Goal: Use online tool/utility: Utilize a website feature to perform a specific function

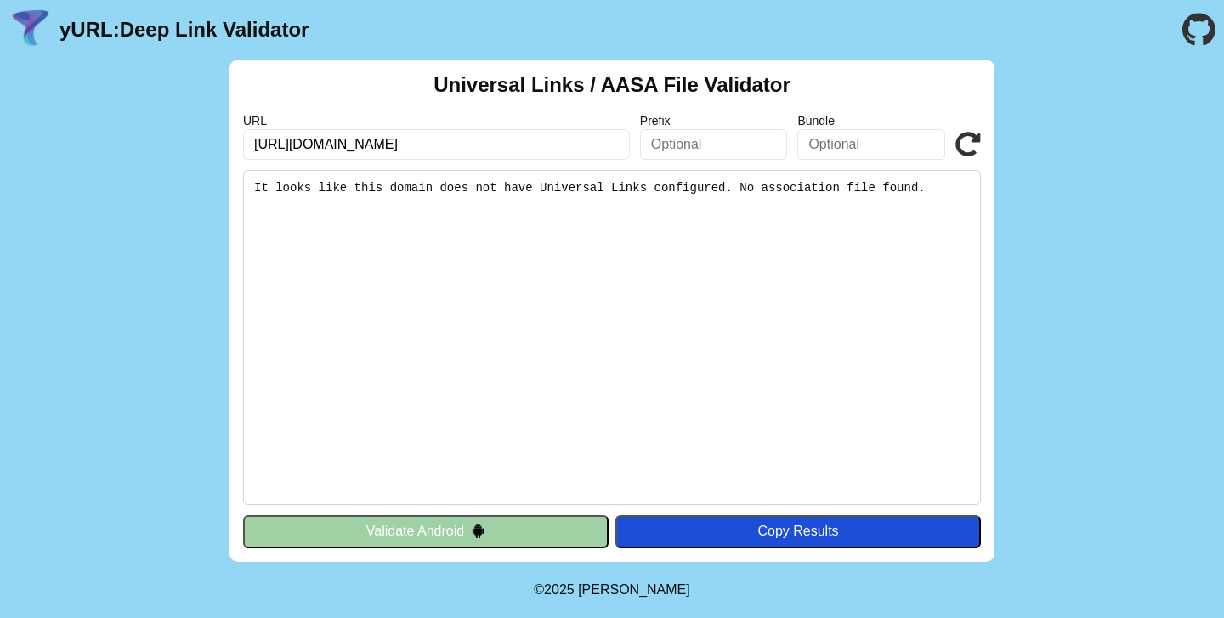
click at [534, 144] on input "[URL][DOMAIN_NAME]" at bounding box center [436, 144] width 387 height 31
click at [537, 529] on button "Validate Android" at bounding box center [425, 531] width 365 height 32
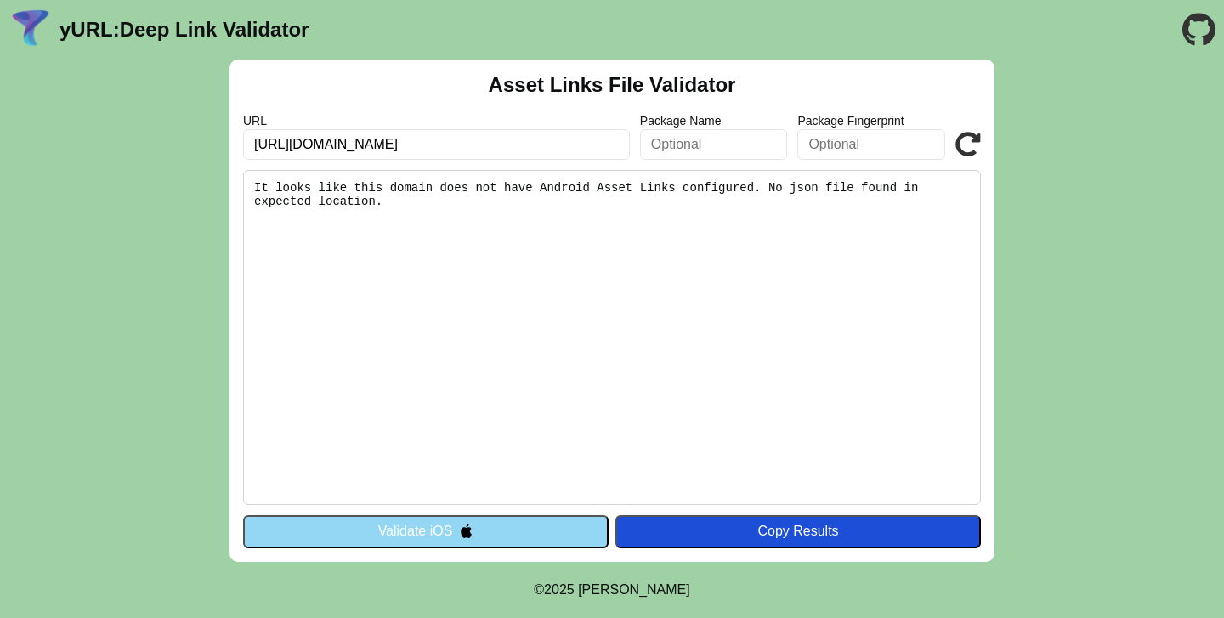
click at [476, 534] on button "Validate iOS" at bounding box center [425, 531] width 365 height 32
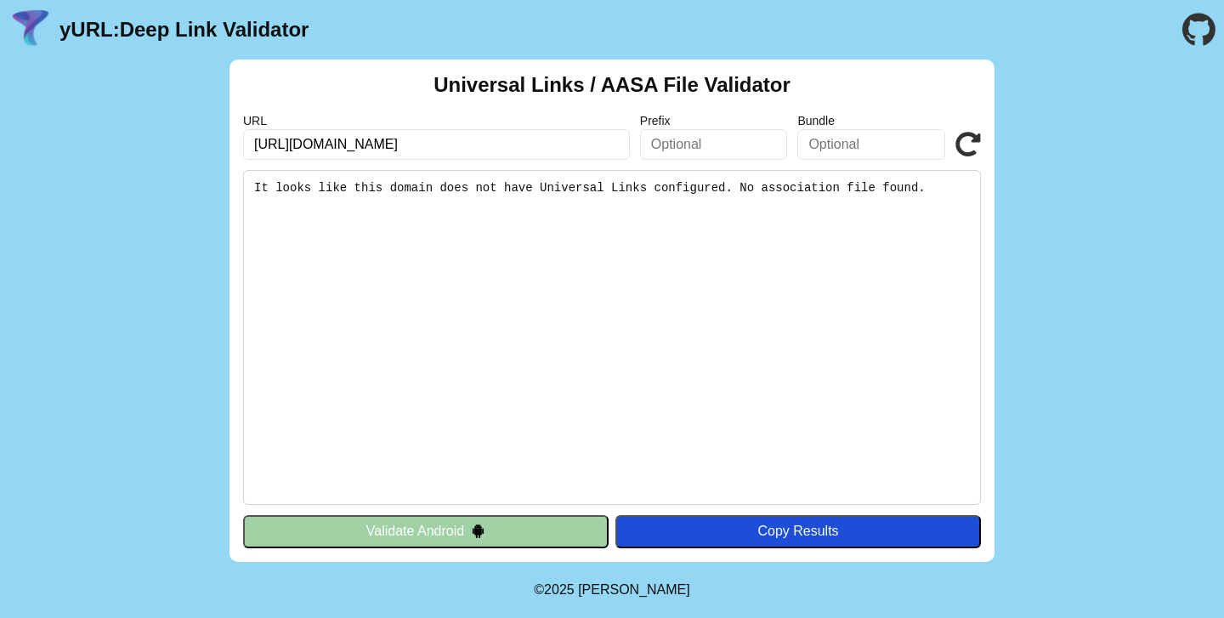
click at [971, 139] on icon at bounding box center [967, 144] width 25 height 25
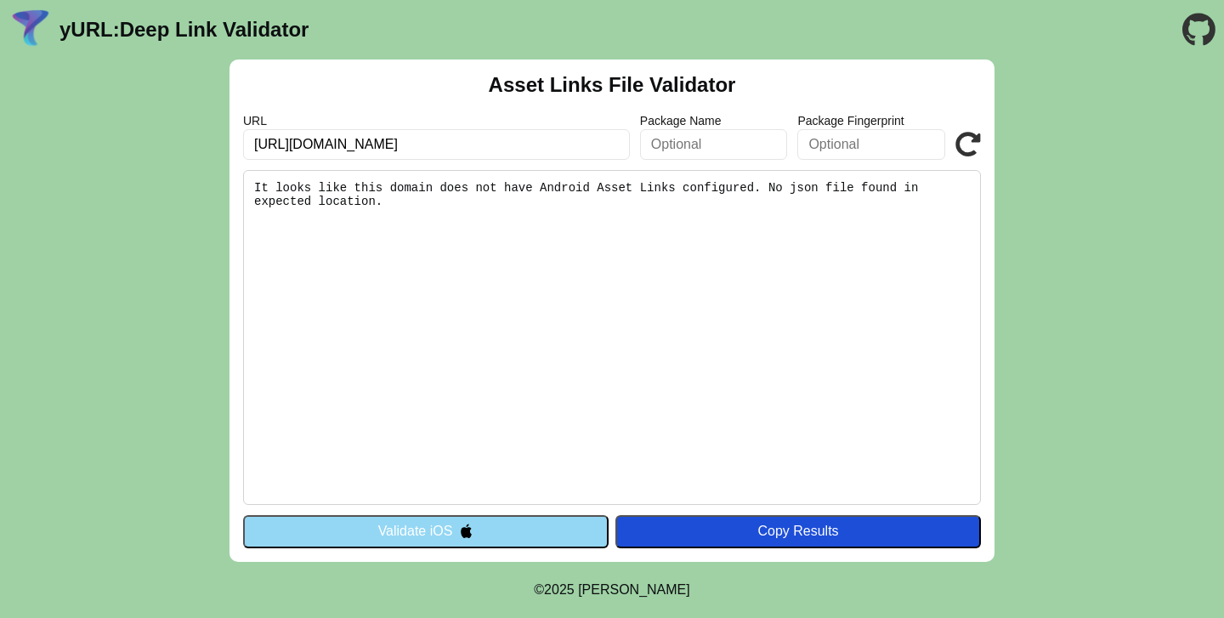
click at [495, 136] on input "[URL][DOMAIN_NAME]" at bounding box center [436, 144] width 387 height 31
paste input ".well-known/apple-app-site-association"
type input "https://www.carrefoursa.com/.well-known/apple-app-site-association"
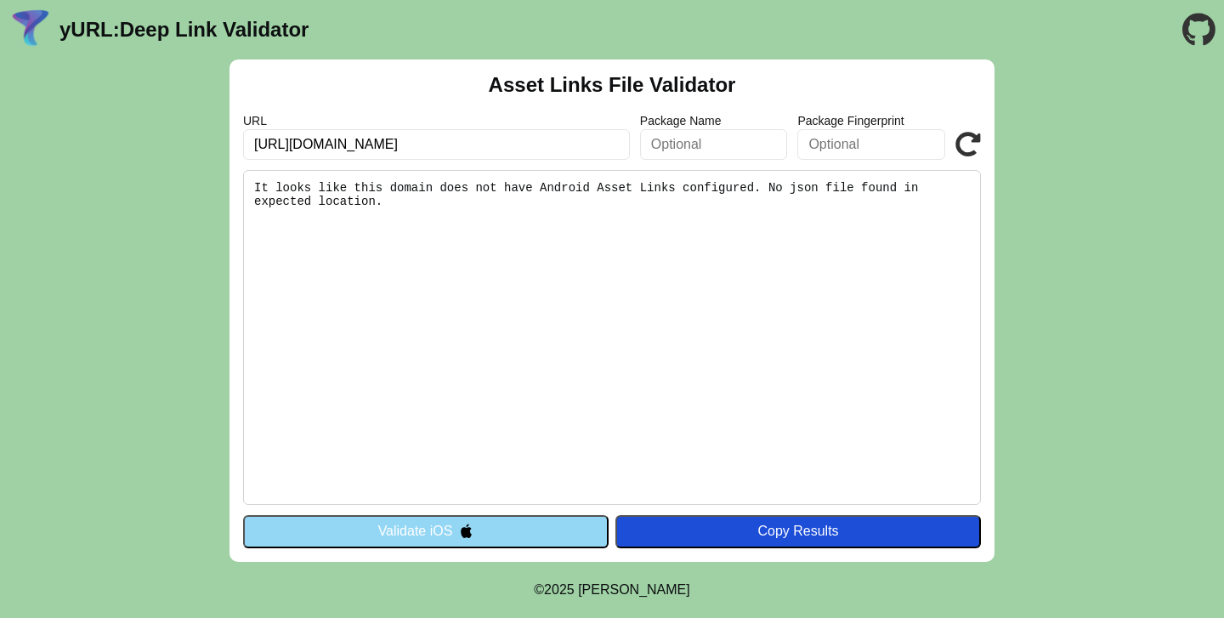
click at [487, 525] on button "Validate iOS" at bounding box center [425, 531] width 365 height 32
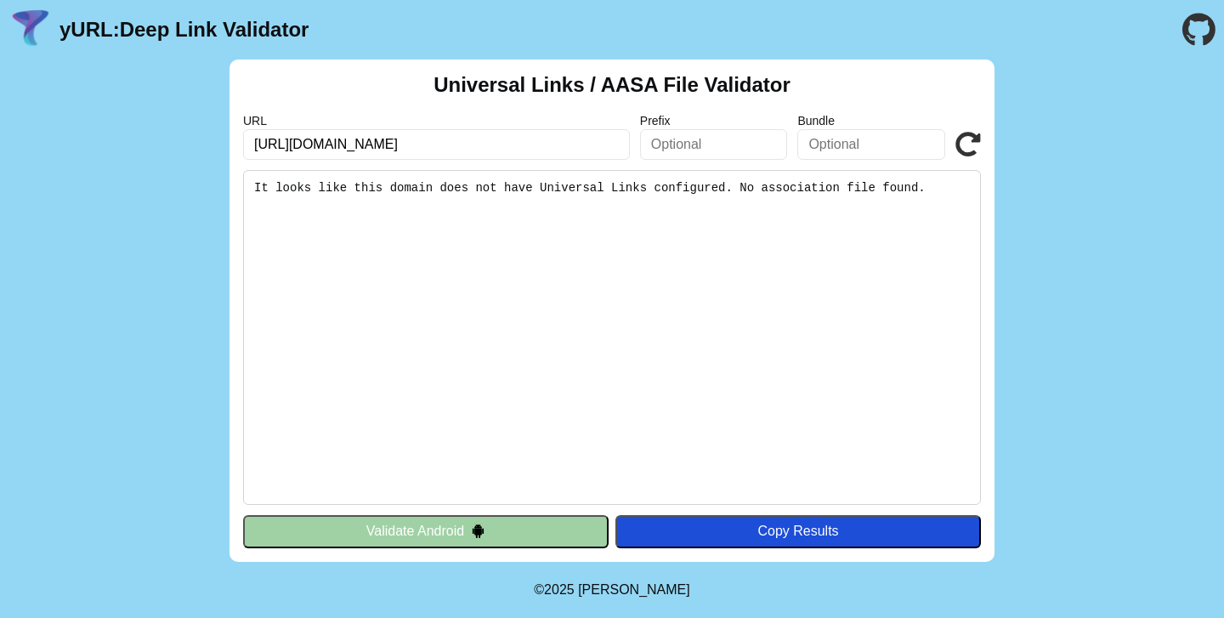
click at [484, 541] on button "Validate Android" at bounding box center [425, 531] width 365 height 32
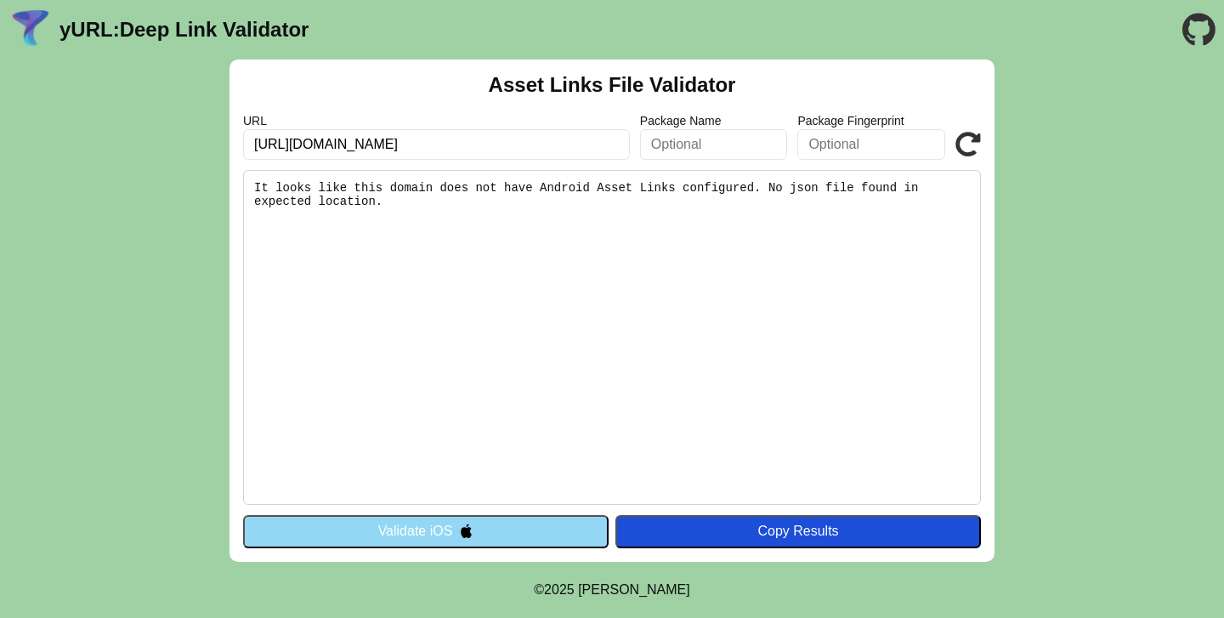
scroll to position [0, 44]
type input "https://www.carrefoursa.com/.well-known/apple-app-site-association"
click at [513, 512] on div "Asset Links File Validator URL https://www.carrefoursa.com/.well-known/apple-ap…" at bounding box center [611, 310] width 765 height 502
click at [512, 518] on button "Validate iOS" at bounding box center [425, 531] width 365 height 32
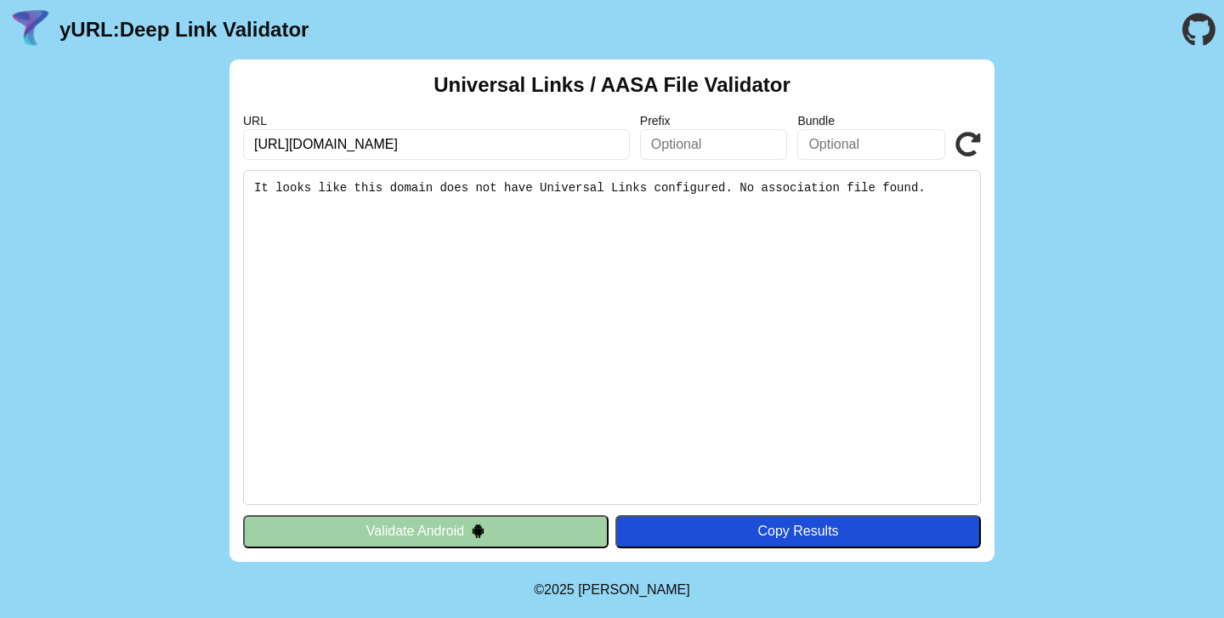
click at [441, 540] on button "Validate Android" at bounding box center [425, 531] width 365 height 32
click at [443, 527] on button "Validate Android" at bounding box center [425, 531] width 365 height 32
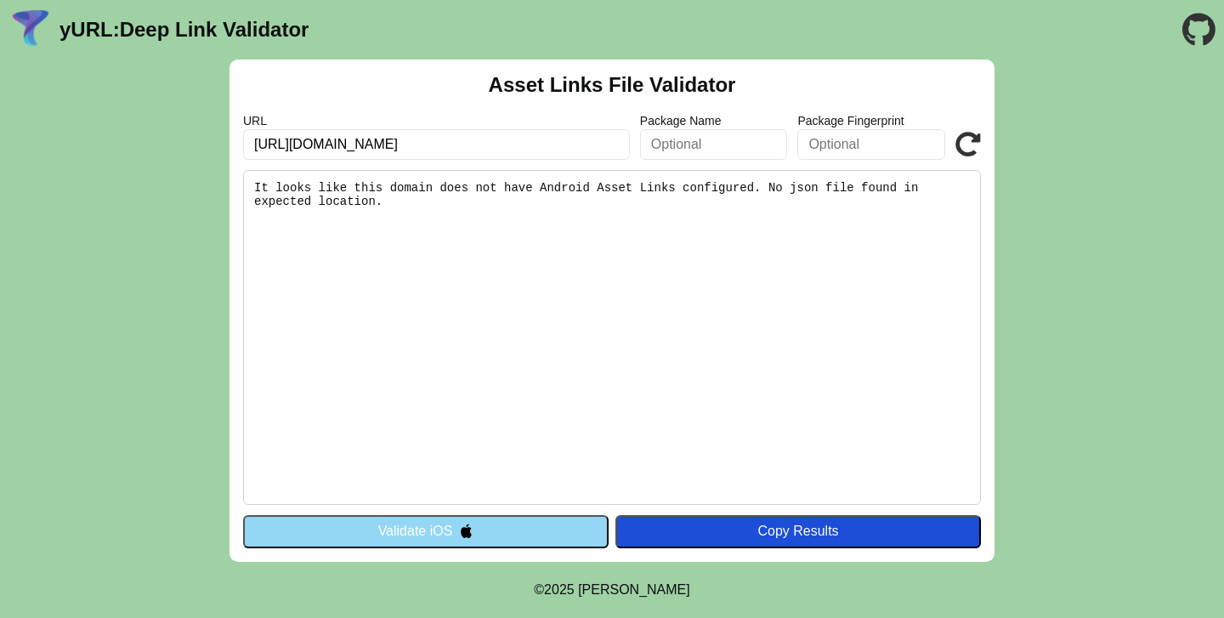
click at [394, 143] on input "[URL][DOMAIN_NAME]" at bounding box center [436, 144] width 387 height 31
type input "https://www.migros.com/"
click at [461, 535] on img at bounding box center [466, 531] width 14 height 14
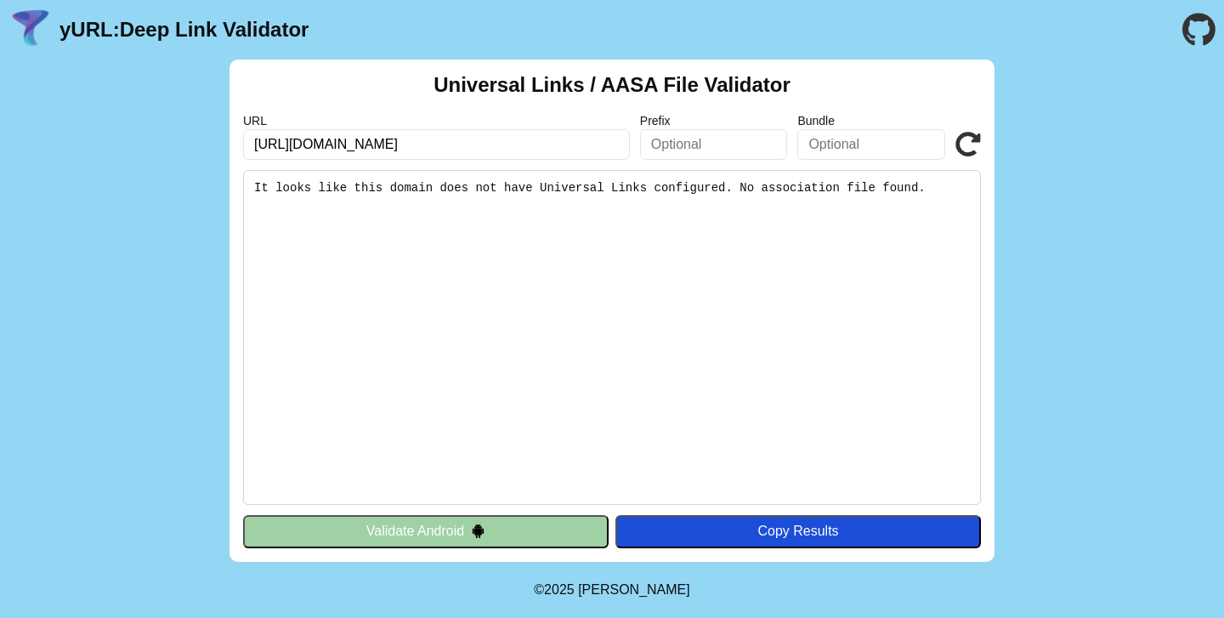
click at [431, 536] on button "Validate Android" at bounding box center [425, 531] width 365 height 32
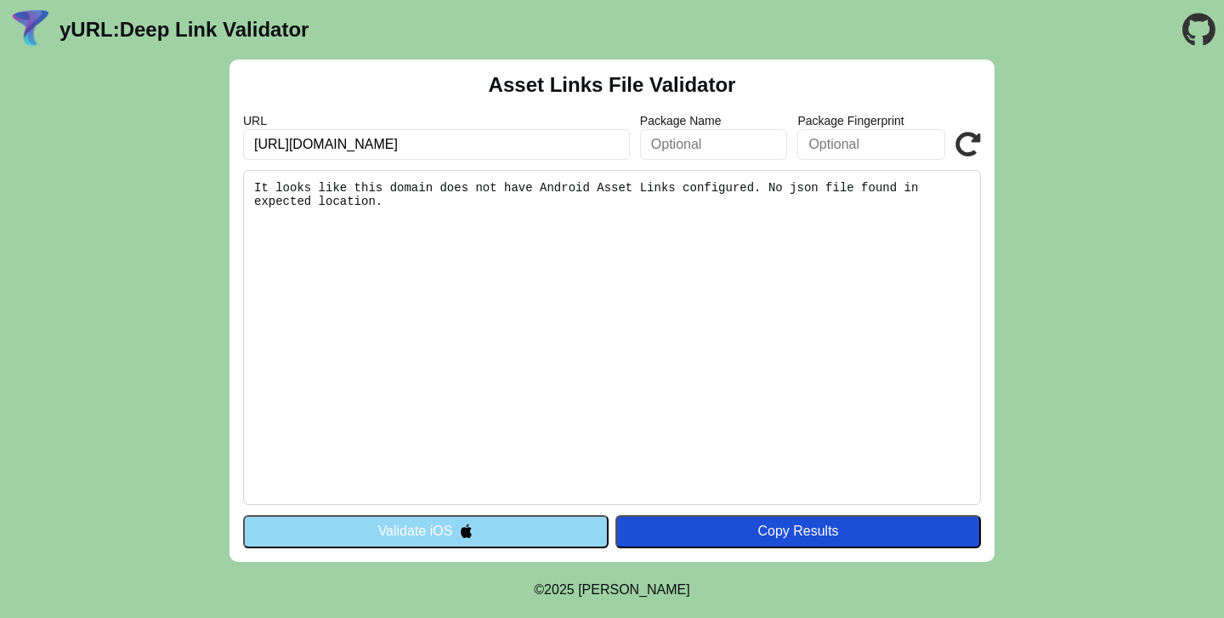
click at [386, 147] on input "https://www.carrefoursa.com/" at bounding box center [436, 144] width 387 height 31
type input "https://www.migros.com/"
click at [434, 519] on button "Validate iOS" at bounding box center [425, 531] width 365 height 32
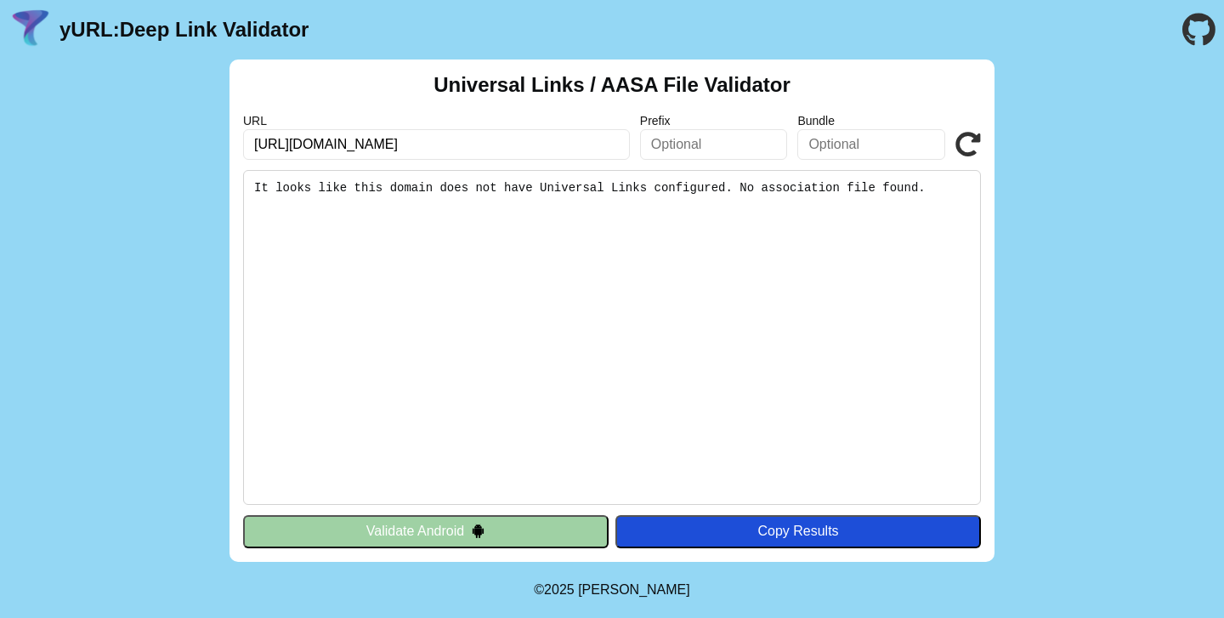
click at [968, 150] on icon at bounding box center [967, 144] width 25 height 25
click at [506, 151] on input "[URL][DOMAIN_NAME]" at bounding box center [436, 144] width 387 height 31
paste input "[DOMAIN_NAME]"
type input "[URL][DOMAIN_NAME]"
click at [964, 141] on icon at bounding box center [967, 144] width 25 height 25
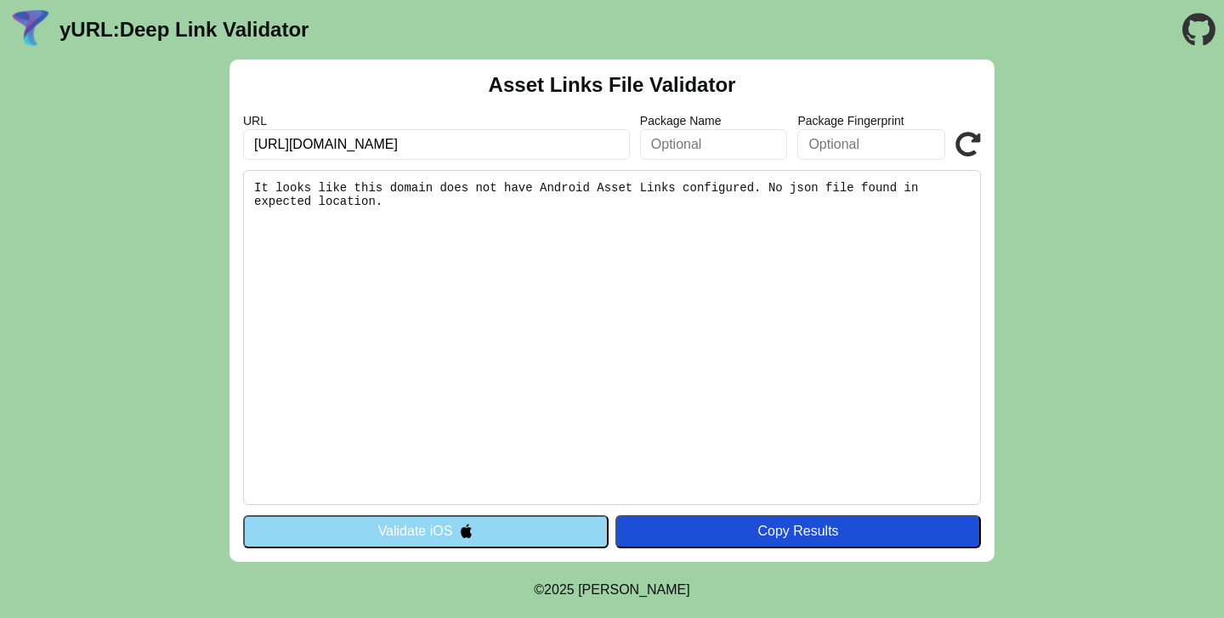
click at [444, 528] on button "Validate iOS" at bounding box center [425, 531] width 365 height 32
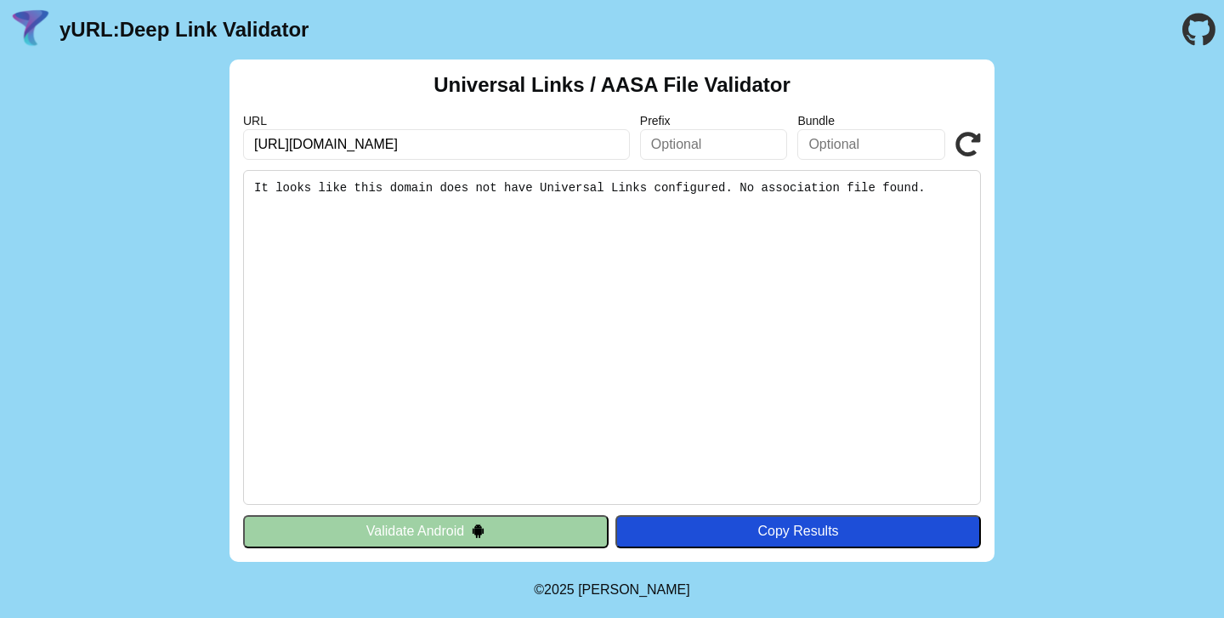
click at [353, 143] on input "[URL][DOMAIN_NAME]" at bounding box center [436, 144] width 387 height 31
type input "https://www.hakmar.com.tr/"
click at [449, 535] on button "Validate Android" at bounding box center [425, 531] width 365 height 32
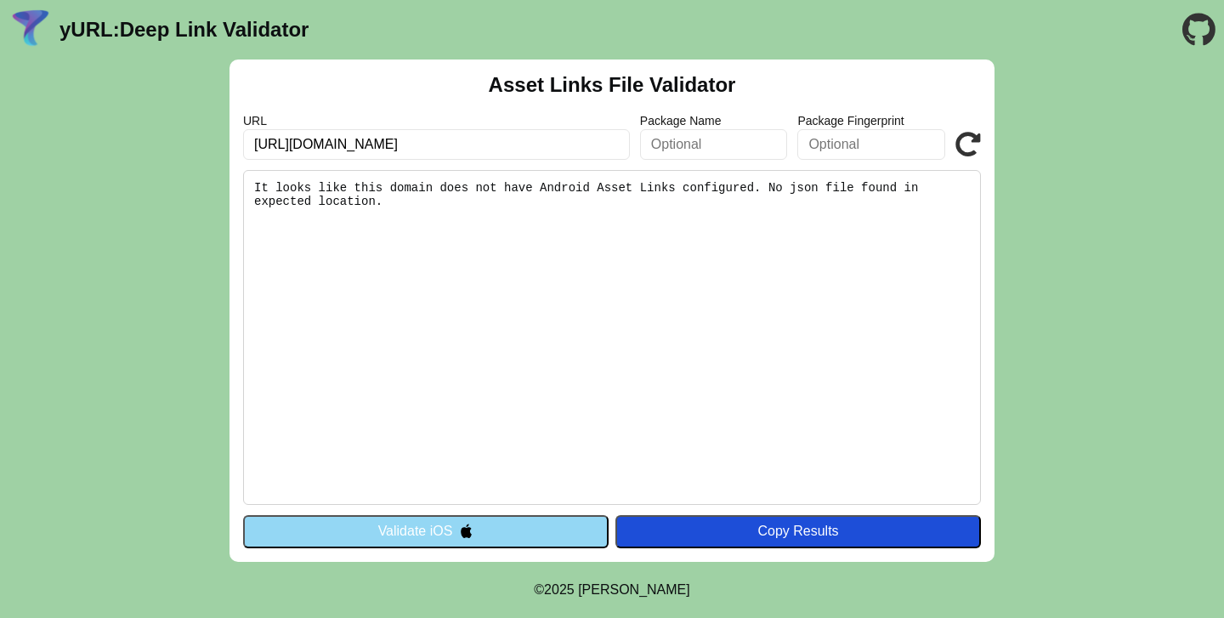
click at [351, 144] on input "[URL][DOMAIN_NAME]" at bounding box center [436, 144] width 387 height 31
